Goal: Task Accomplishment & Management: Use online tool/utility

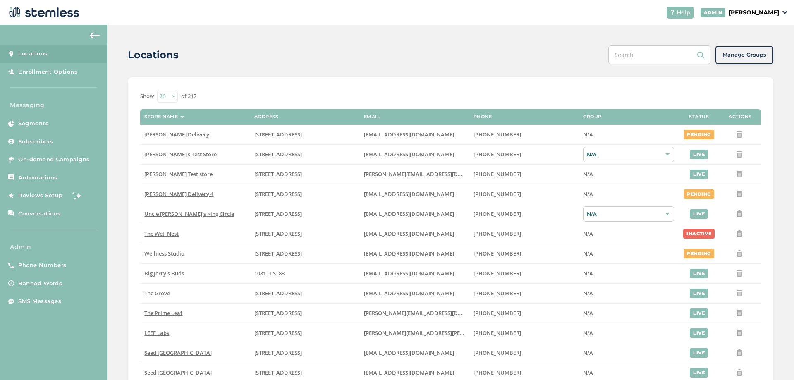
click at [762, 17] on p "[PERSON_NAME]" at bounding box center [754, 12] width 50 height 9
click at [753, 61] on span "Impersonate" at bounding box center [758, 60] width 41 height 8
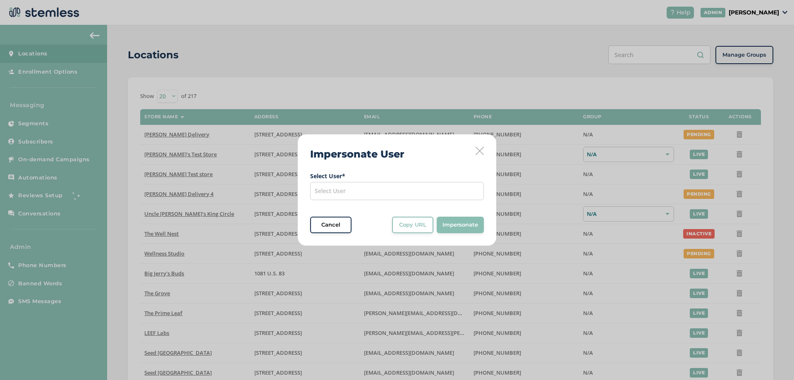
click at [385, 196] on div "Select User" at bounding box center [397, 191] width 174 height 18
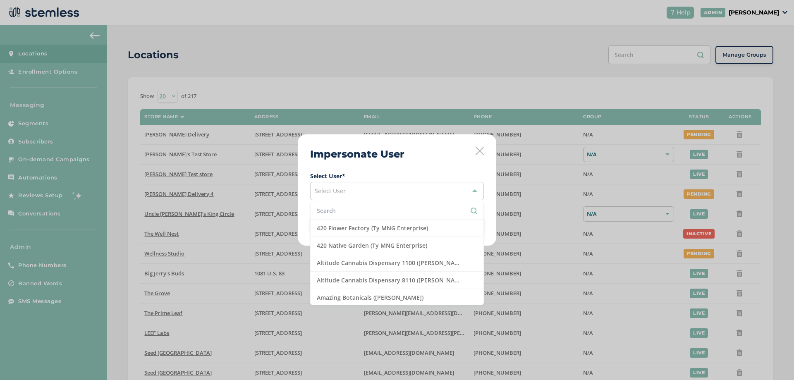
click at [329, 217] on li at bounding box center [397, 210] width 173 height 17
click at [329, 216] on li at bounding box center [397, 210] width 173 height 17
click at [332, 212] on input "text" at bounding box center [397, 210] width 160 height 9
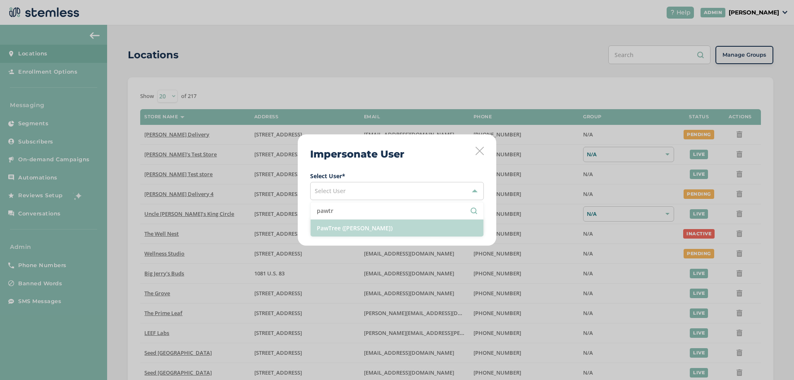
type input "pawtr"
click at [370, 225] on li "PawTree ([PERSON_NAME])" at bounding box center [397, 228] width 173 height 17
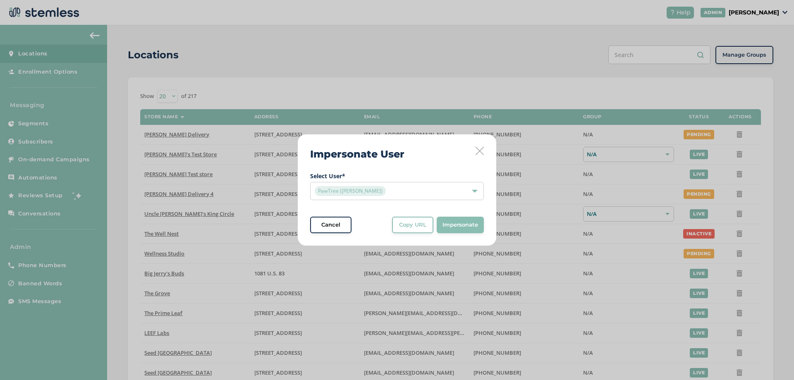
click at [450, 227] on span "Impersonate" at bounding box center [460, 225] width 36 height 8
